Goal: Task Accomplishment & Management: Manage account settings

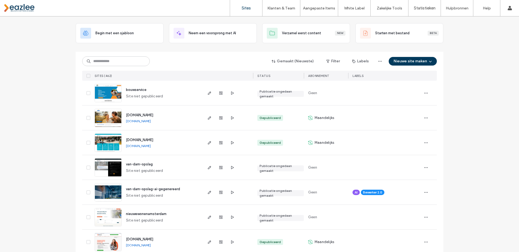
scroll to position [45, 0]
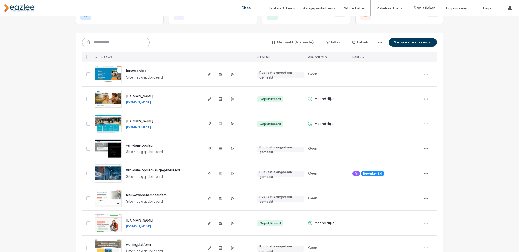
click at [130, 44] on input at bounding box center [116, 43] width 68 height 10
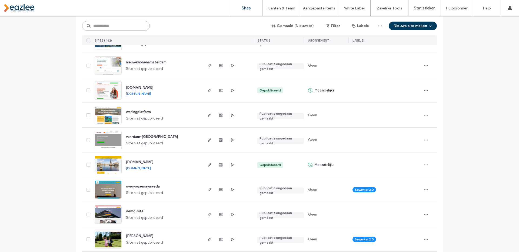
scroll to position [0, 0]
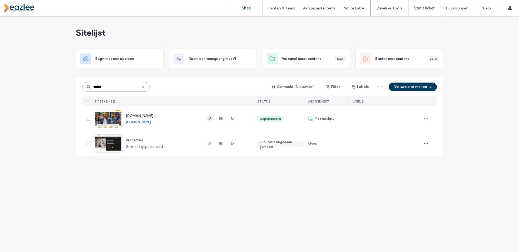
type input "******"
click at [209, 119] on use "button" at bounding box center [209, 118] width 3 height 3
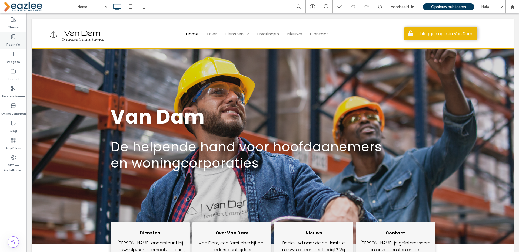
click at [11, 41] on label "Pagina's" at bounding box center [13, 43] width 14 height 8
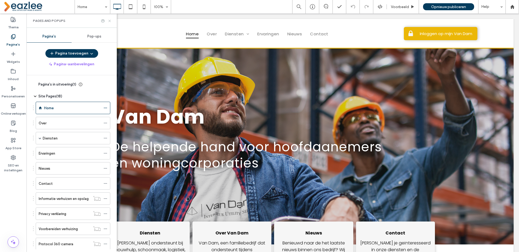
click at [109, 20] on use at bounding box center [109, 21] width 2 height 2
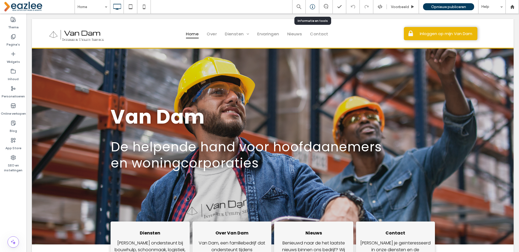
click at [312, 6] on icon at bounding box center [312, 6] width 5 height 5
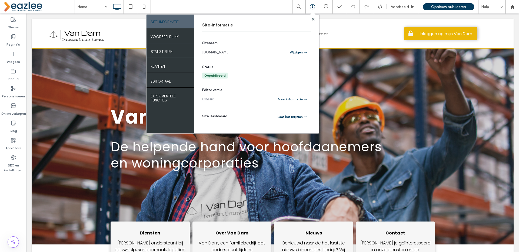
click at [219, 52] on link "[DOMAIN_NAME]" at bounding box center [215, 52] width 27 height 5
